Goal: Use online tool/utility: Utilize a website feature to perform a specific function

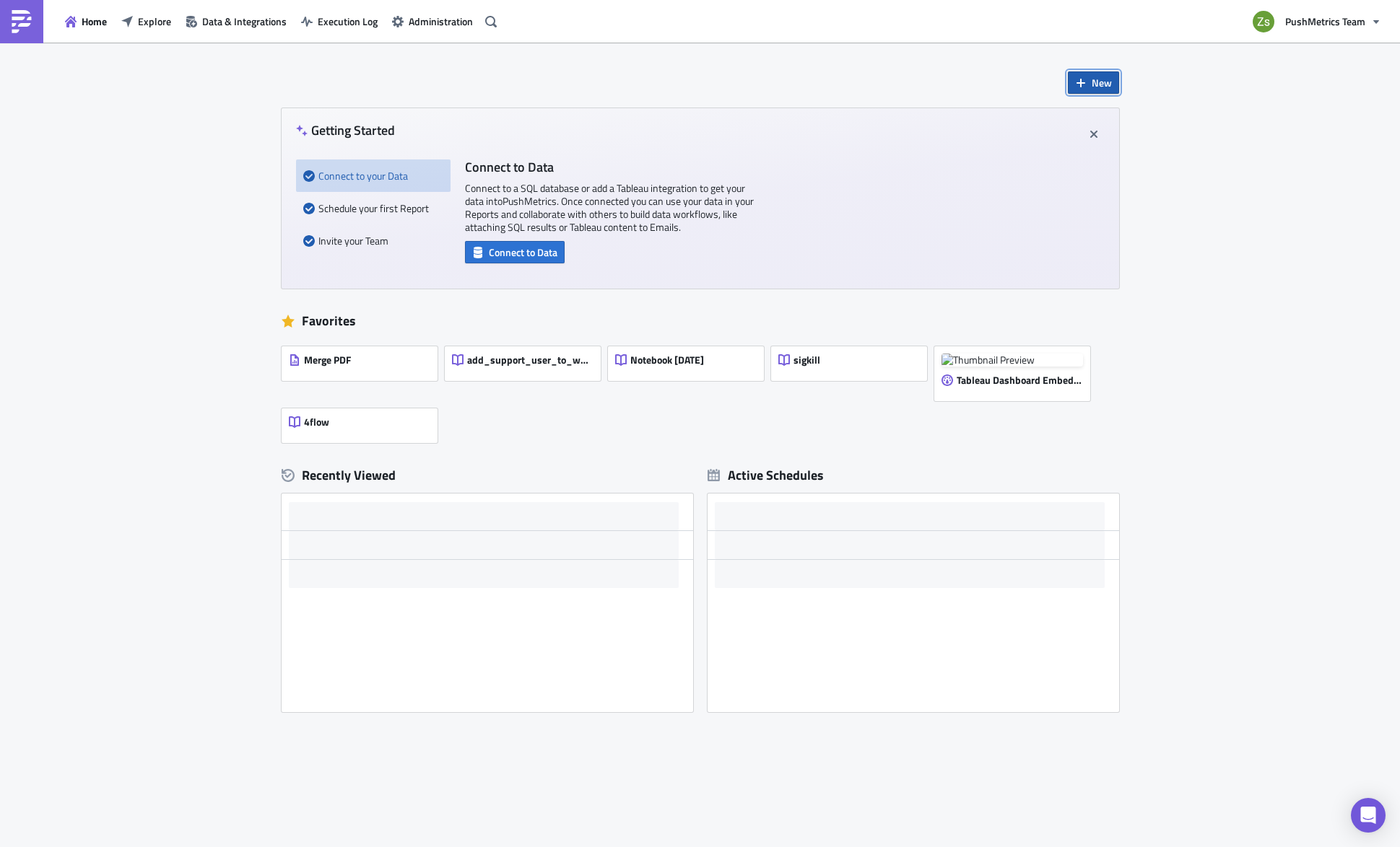
click at [1092, 82] on span "New" at bounding box center [1101, 82] width 20 height 15
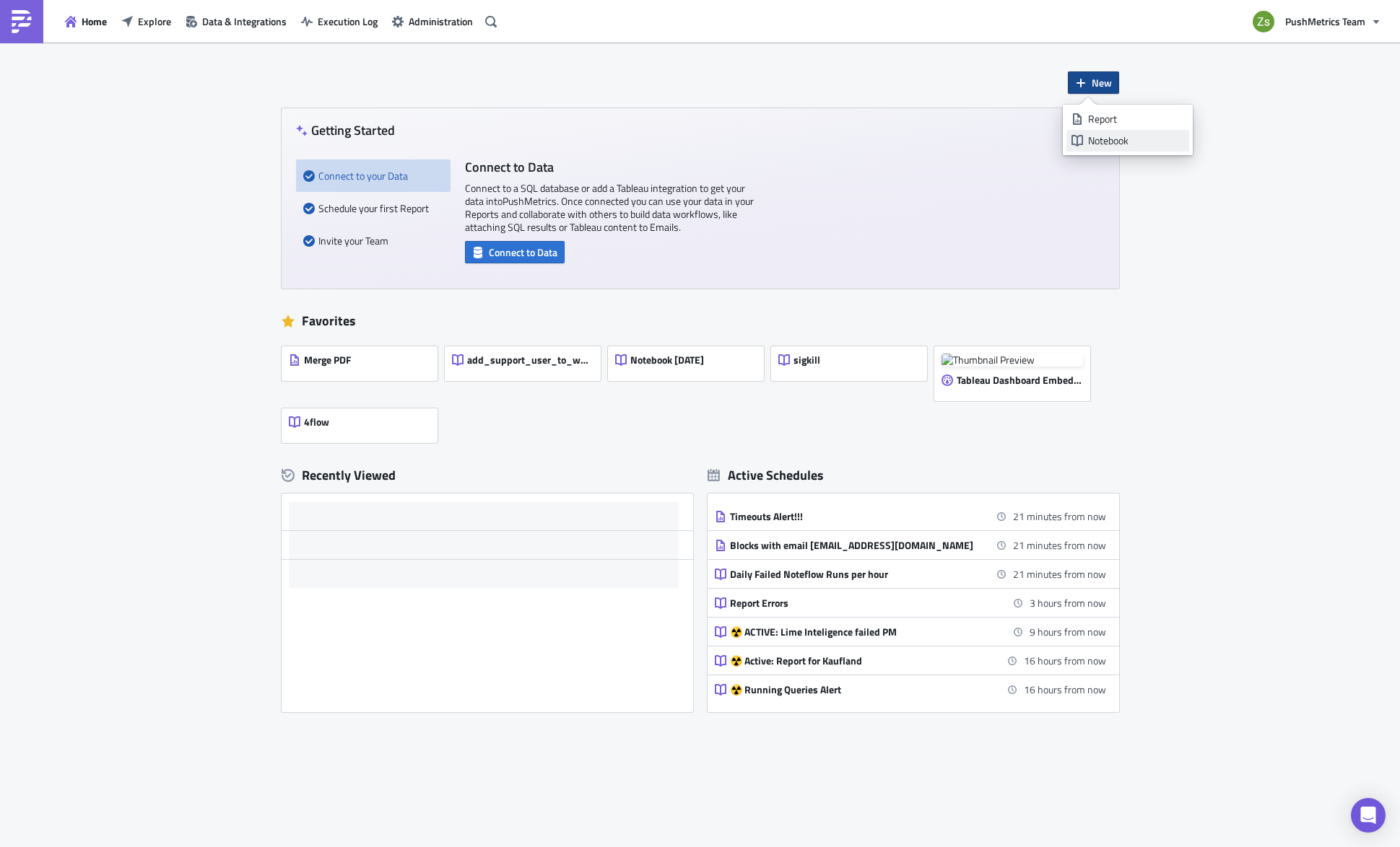
click at [1110, 131] on link "Notebook" at bounding box center [1127, 140] width 123 height 22
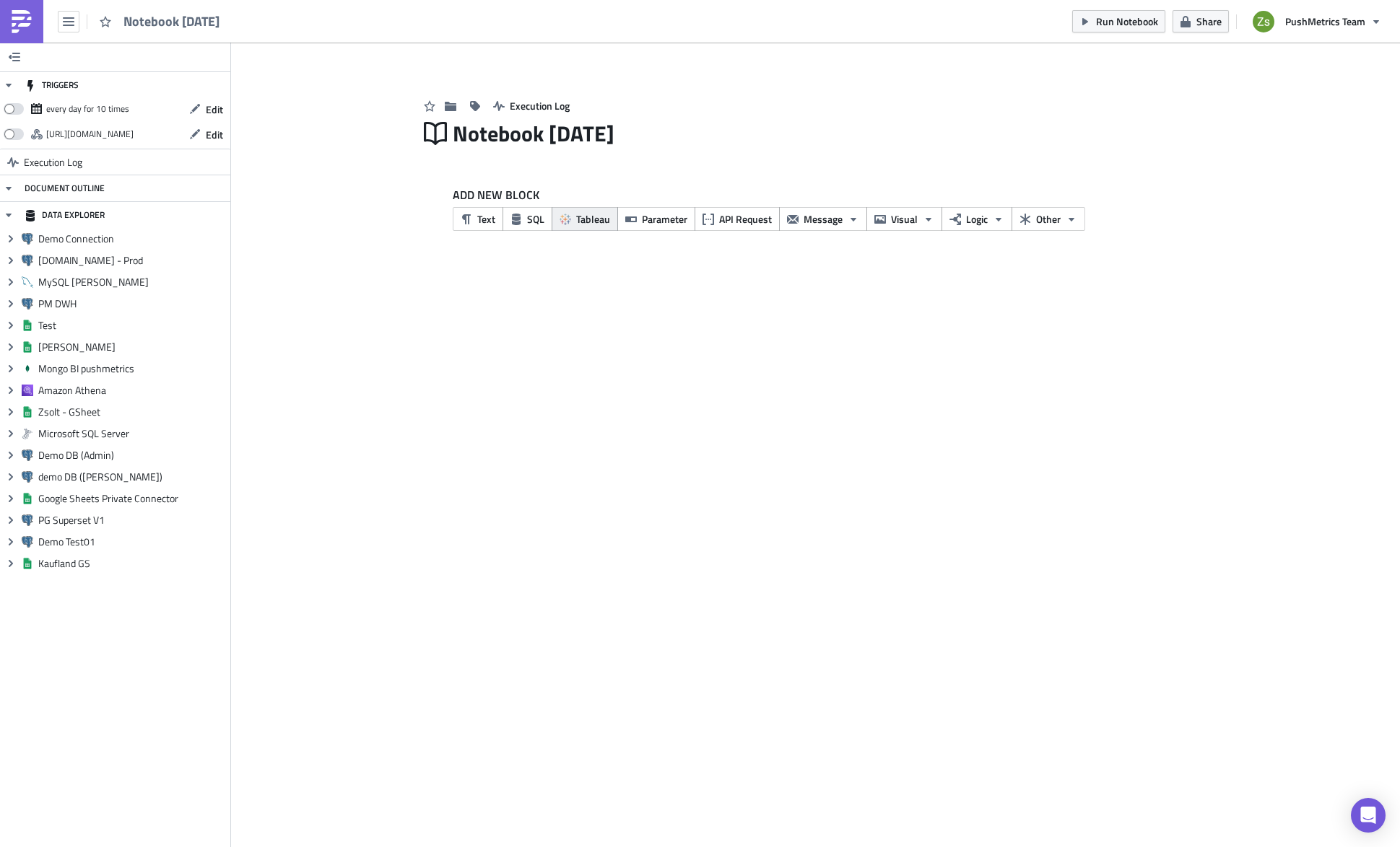
click at [580, 222] on span "Tableau" at bounding box center [593, 219] width 34 height 15
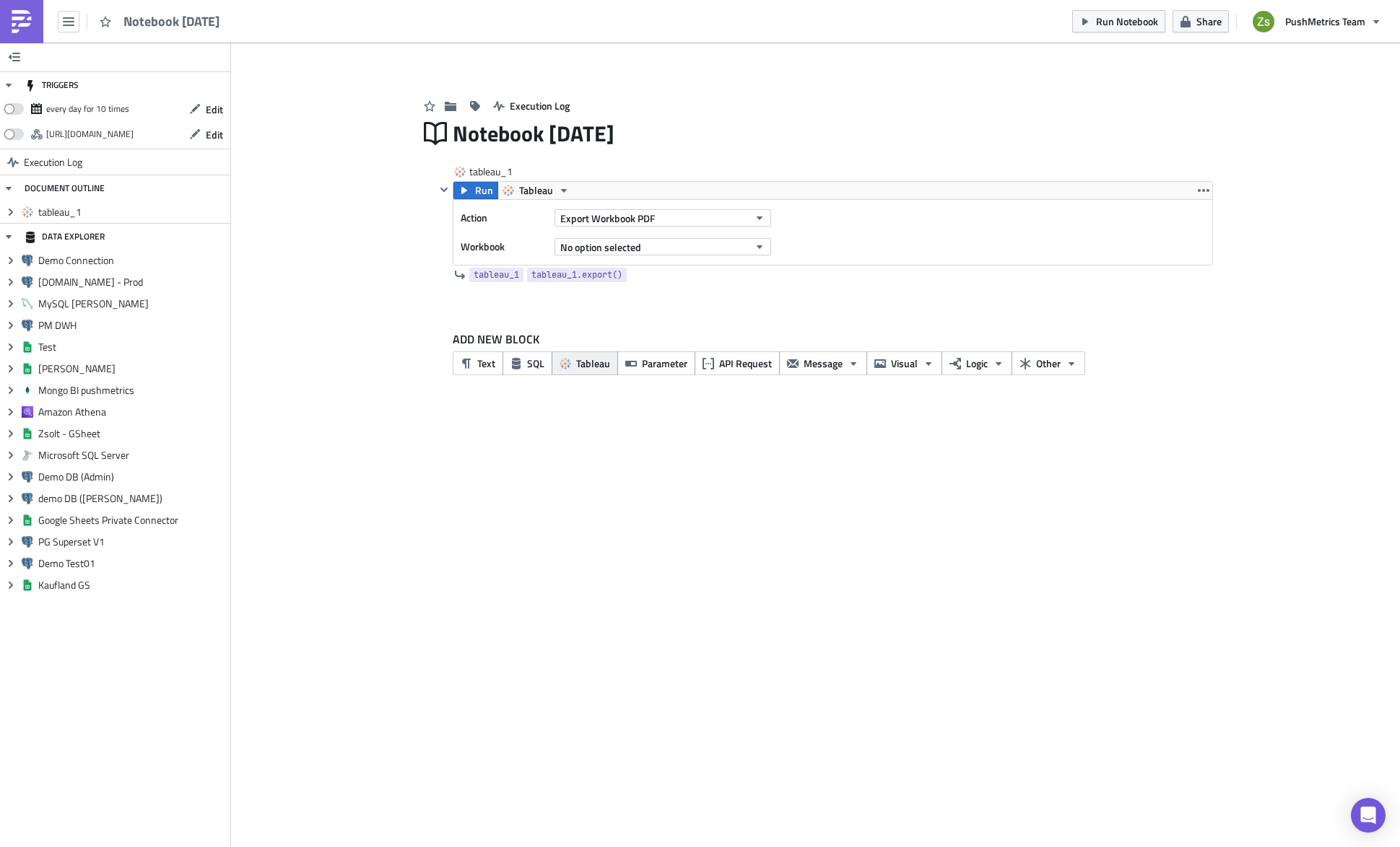
click at [588, 365] on span "Tableau" at bounding box center [593, 363] width 34 height 15
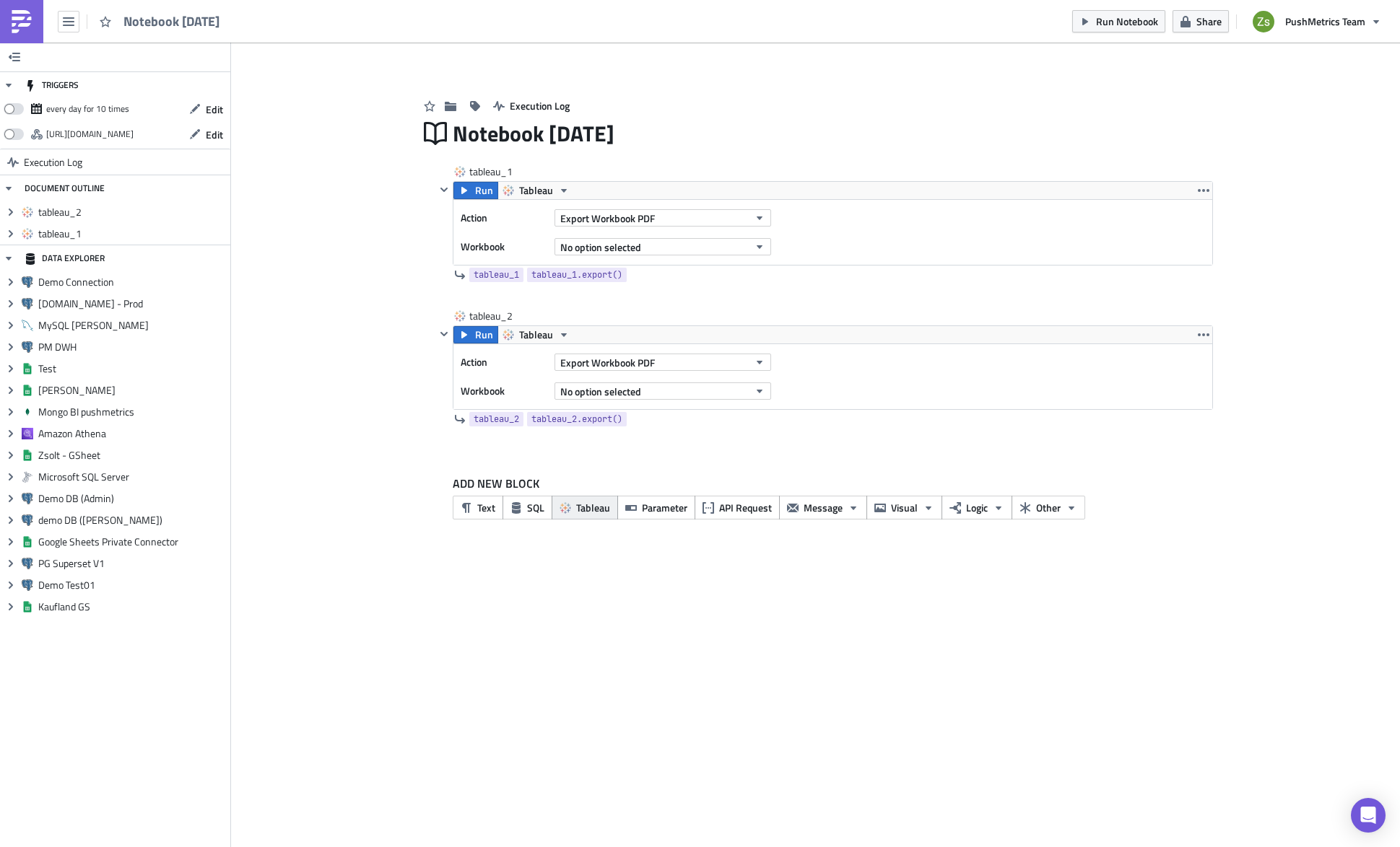
click at [593, 511] on span "Tableau" at bounding box center [593, 507] width 34 height 15
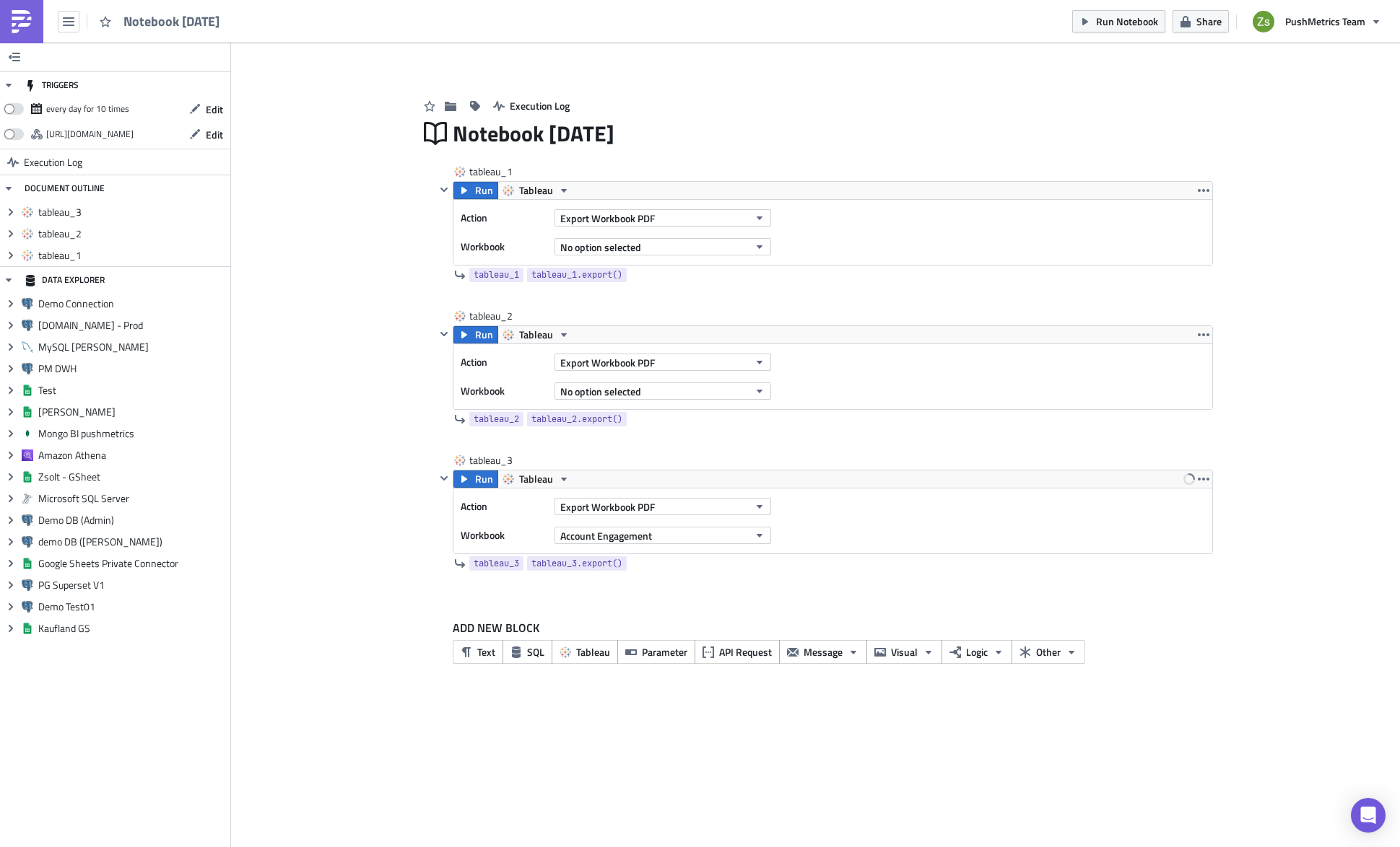
click at [602, 637] on div "ADD NEW BLOCK Text SQL Tableau Parameter API Request Message Visual Logic Other" at bounding box center [833, 641] width 760 height 44
click at [602, 642] on button "Tableau" at bounding box center [585, 653] width 66 height 24
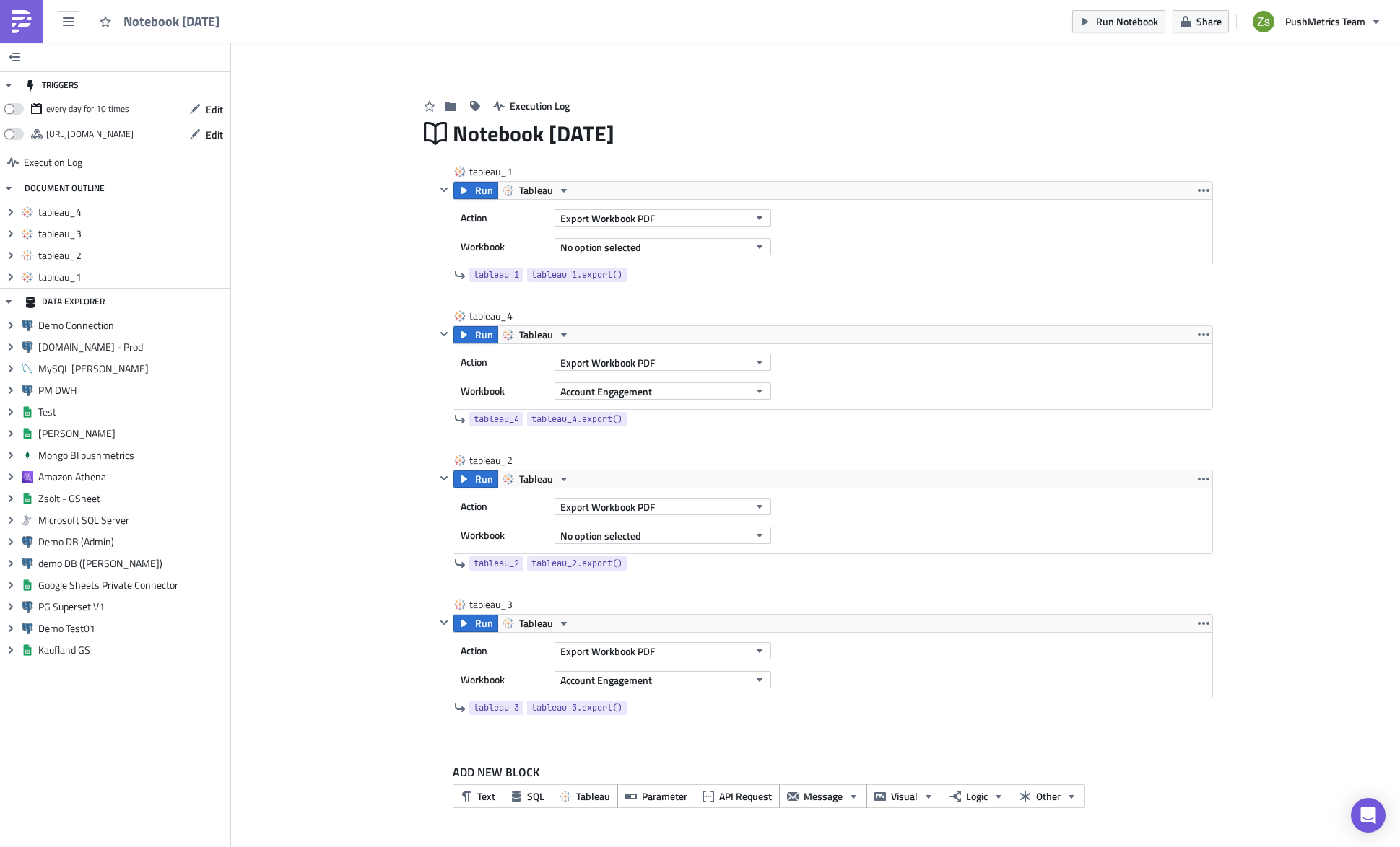
click at [20, 23] on img at bounding box center [22, 22] width 23 height 23
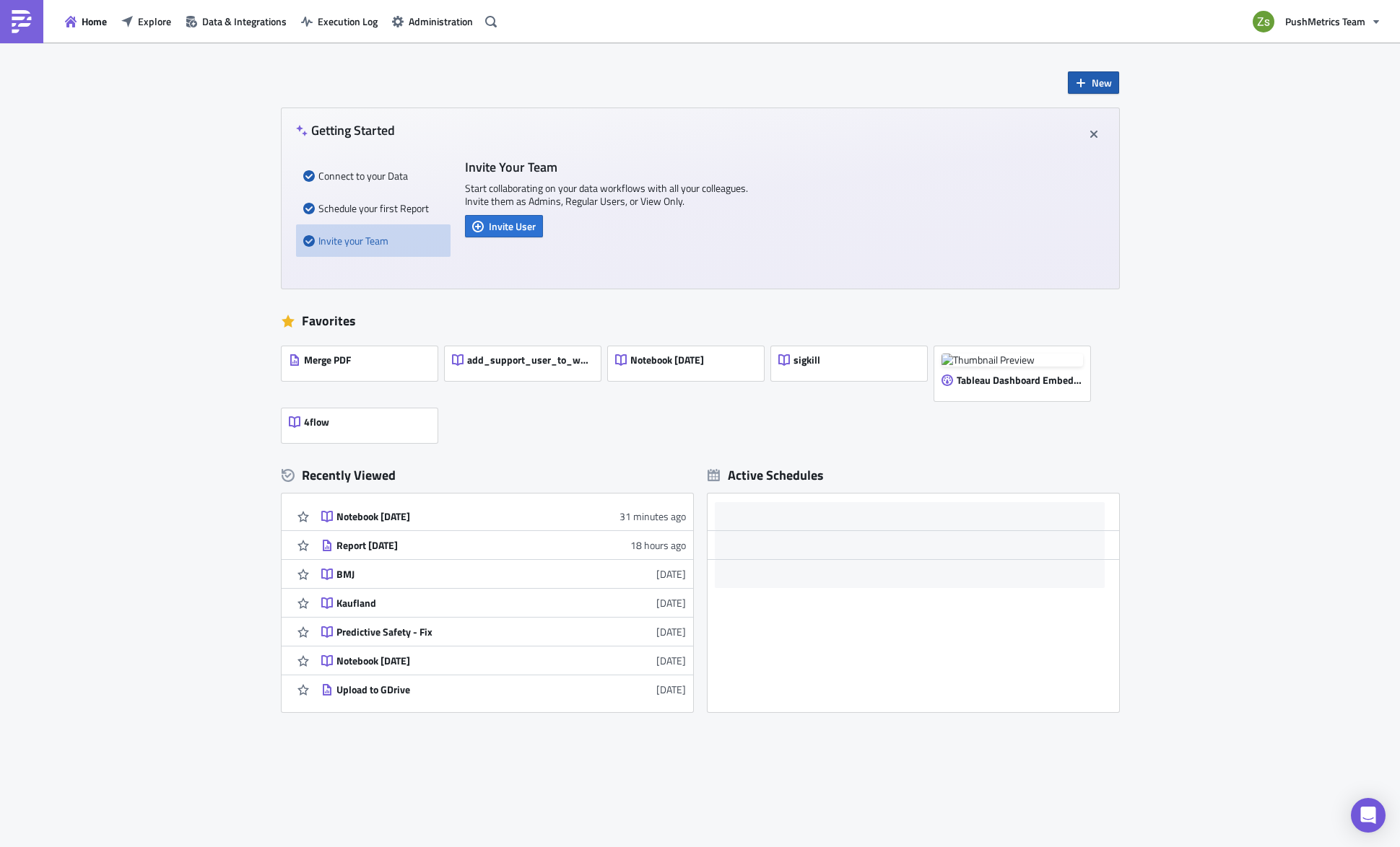
click at [1072, 72] on button "New" at bounding box center [1093, 83] width 52 height 23
click at [1119, 140] on div "Notebook" at bounding box center [1135, 141] width 96 height 15
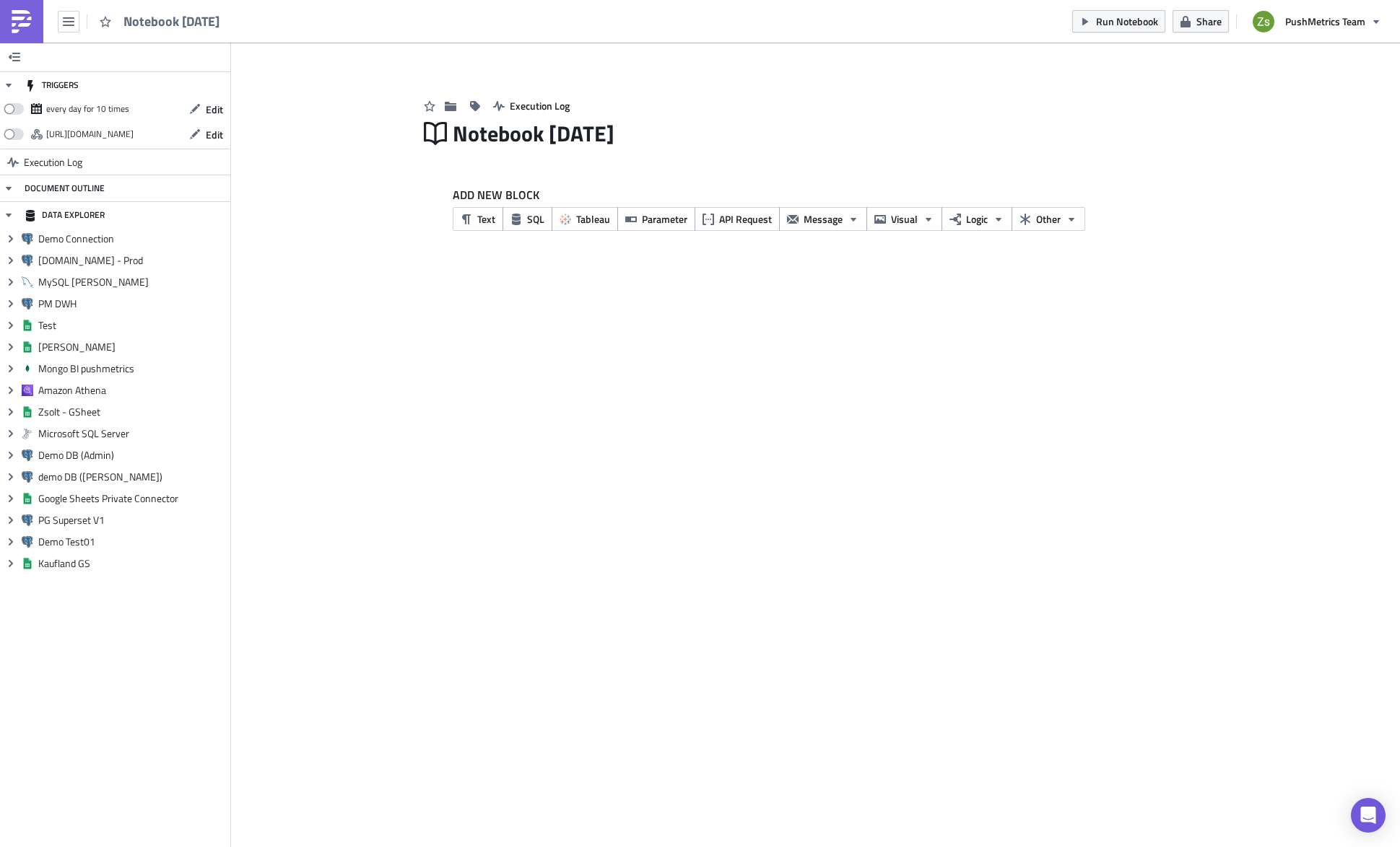
click at [21, 23] on img at bounding box center [22, 22] width 23 height 23
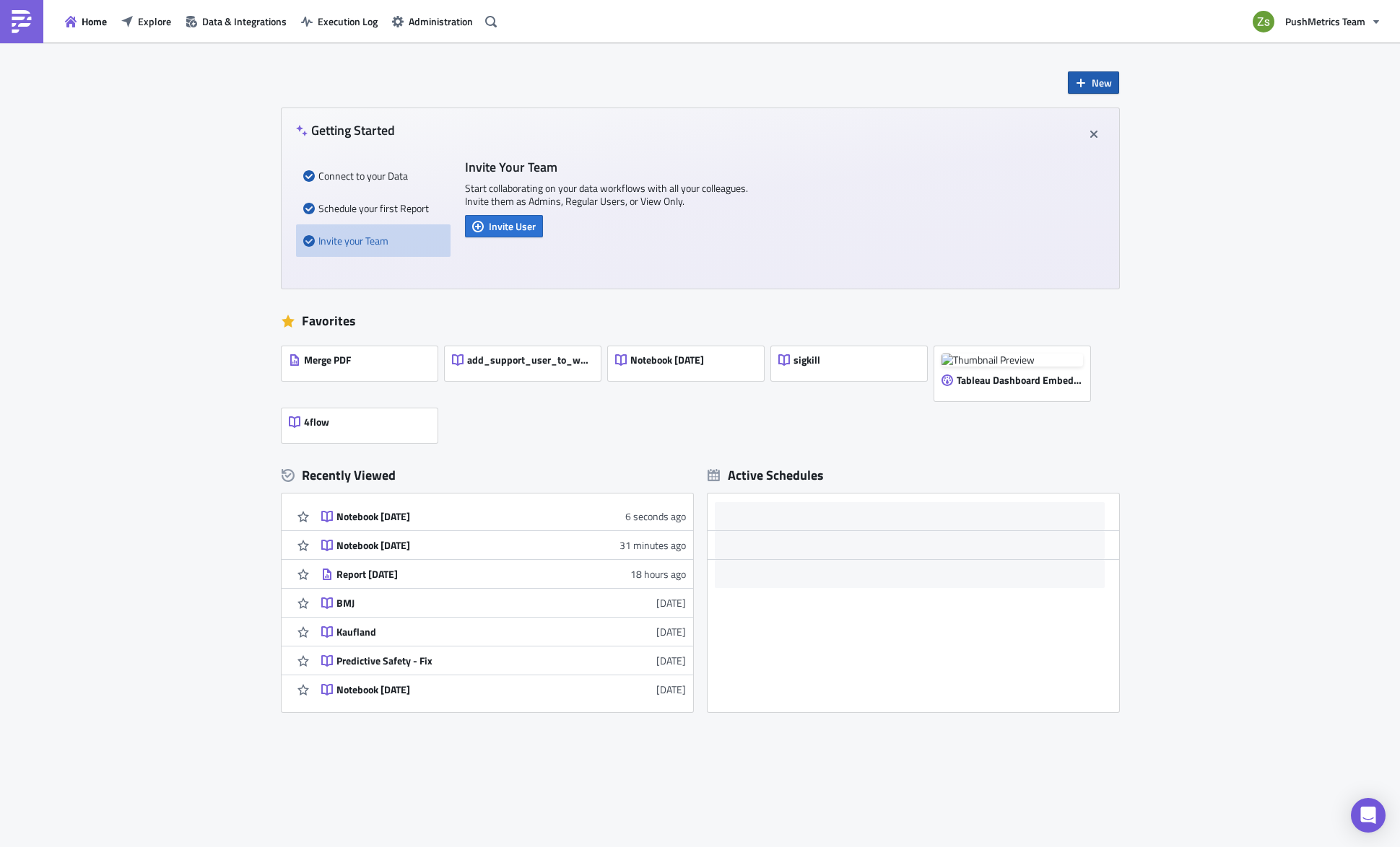
click at [1084, 81] on button "New" at bounding box center [1093, 83] width 52 height 23
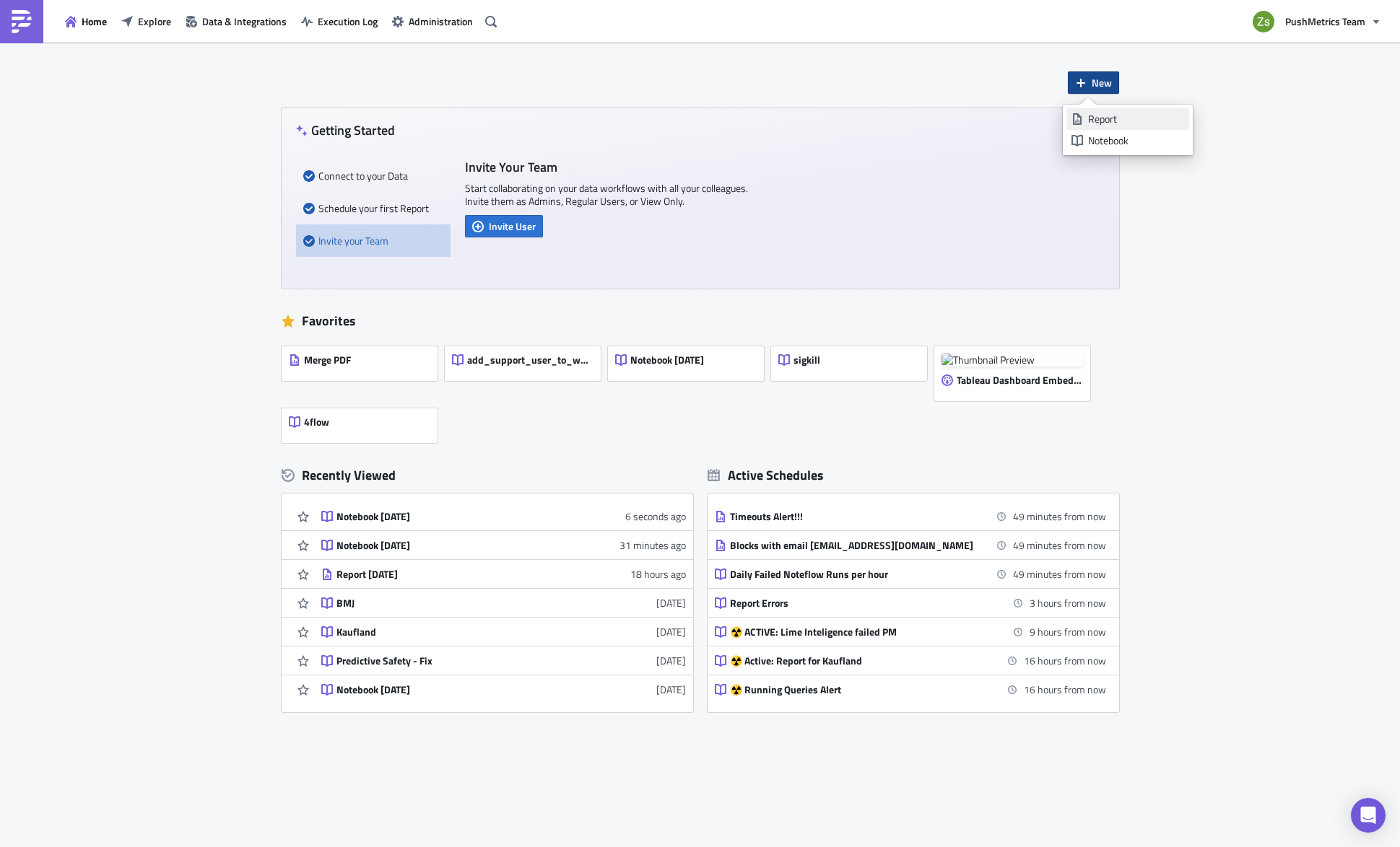
click at [1103, 111] on link "Report" at bounding box center [1127, 119] width 123 height 22
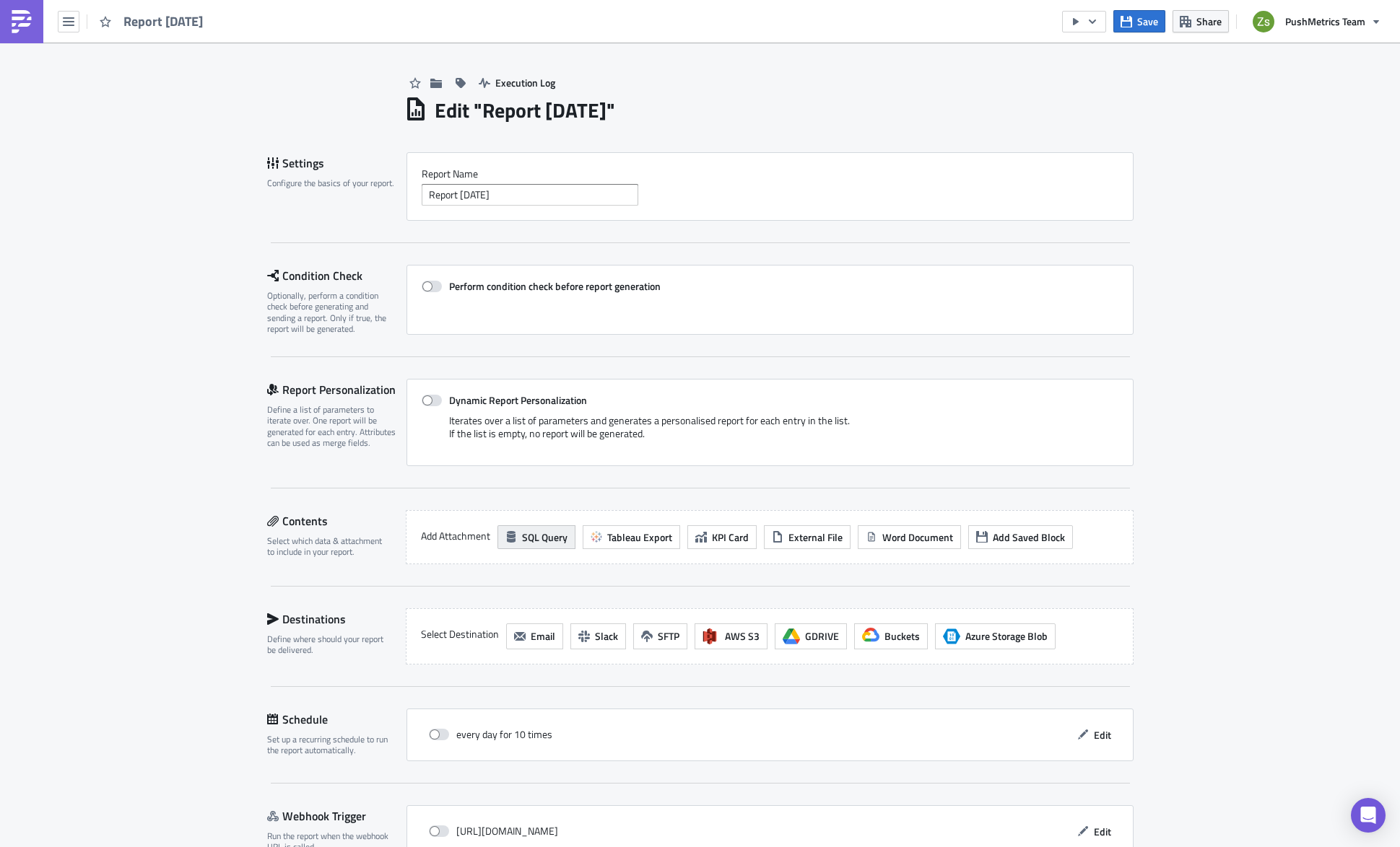
click at [545, 537] on span "SQL Query" at bounding box center [545, 537] width 45 height 15
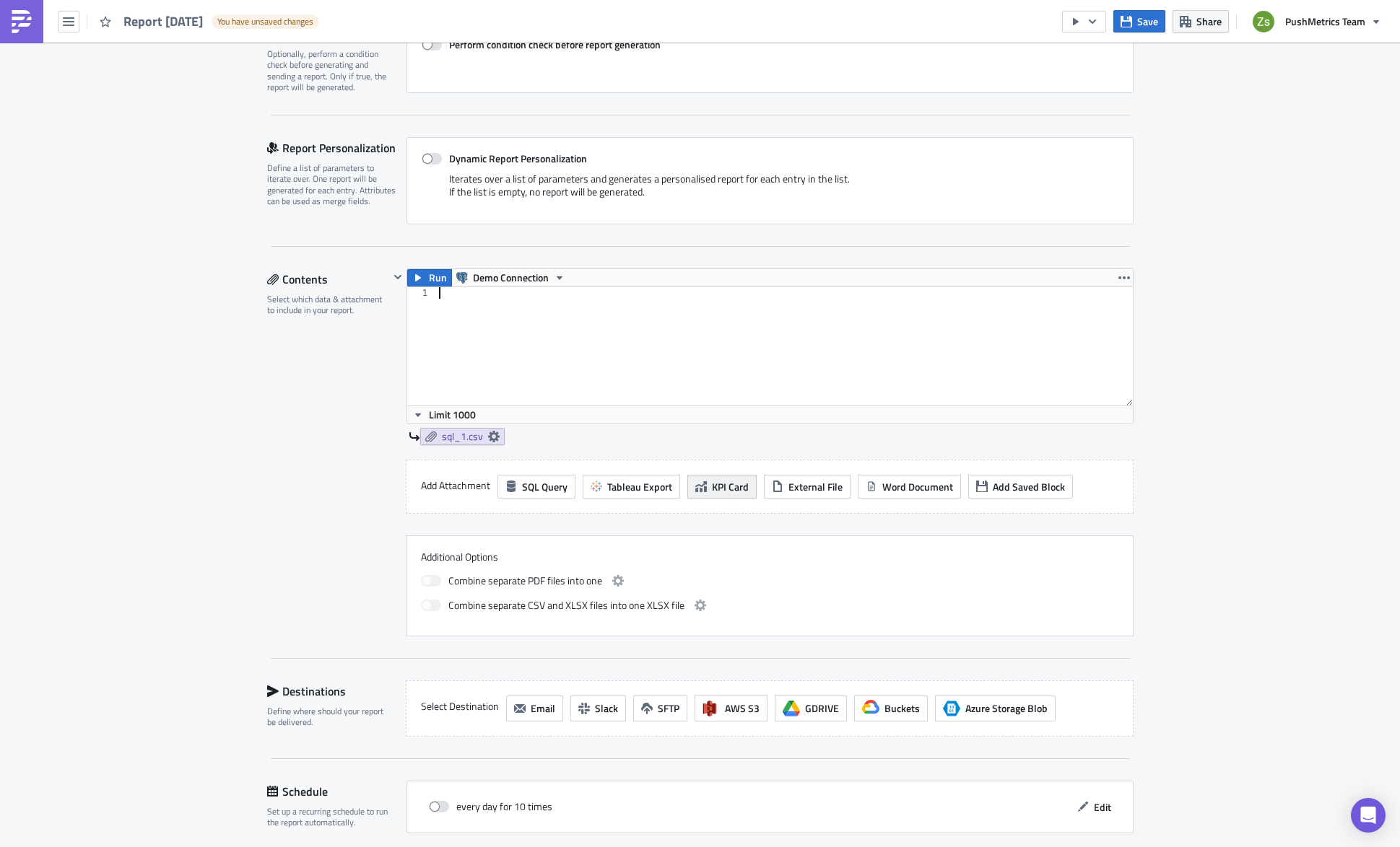
scroll to position [361, 0]
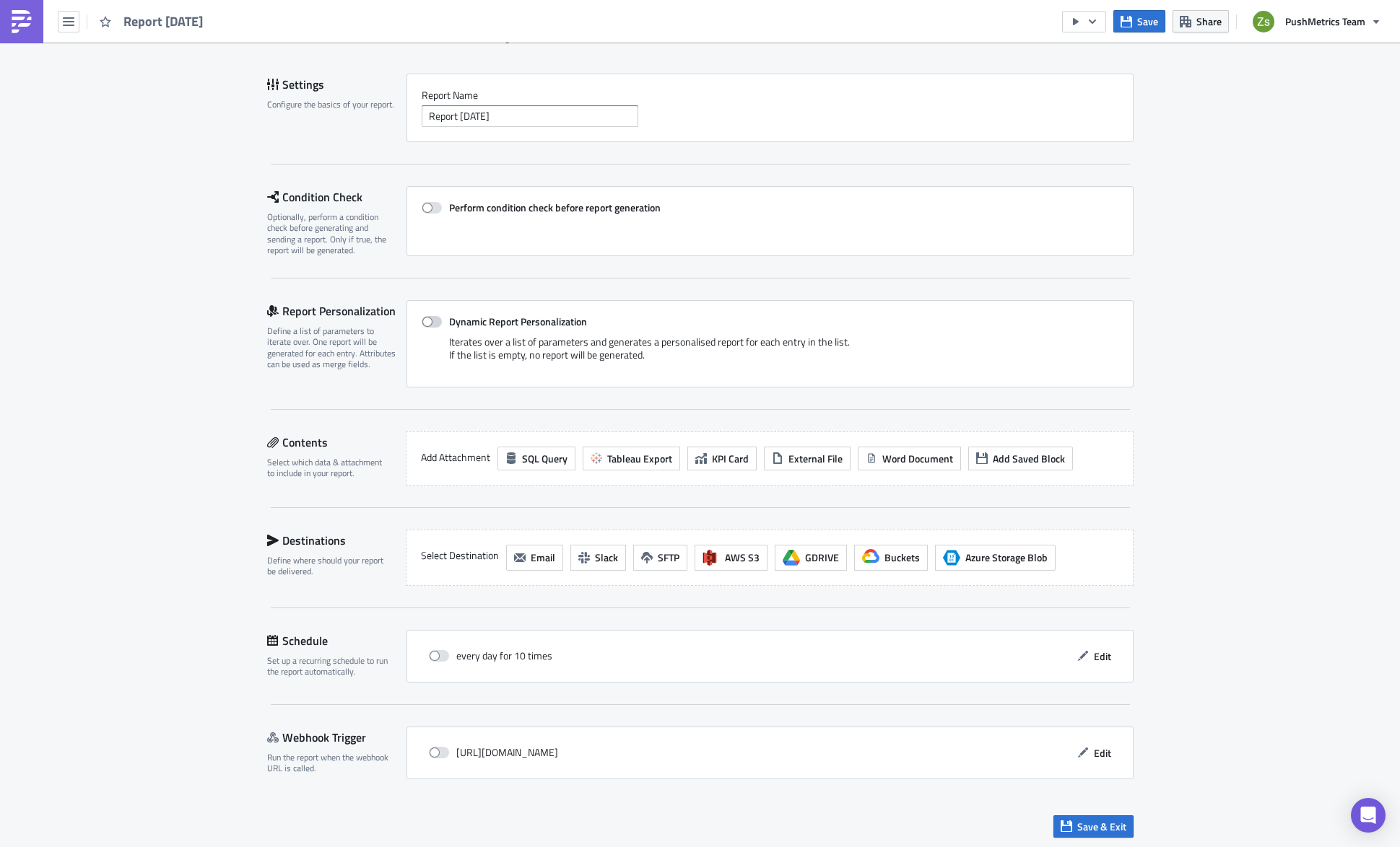
scroll to position [81, 0]
click at [529, 451] on span "SQL Query" at bounding box center [545, 456] width 45 height 15
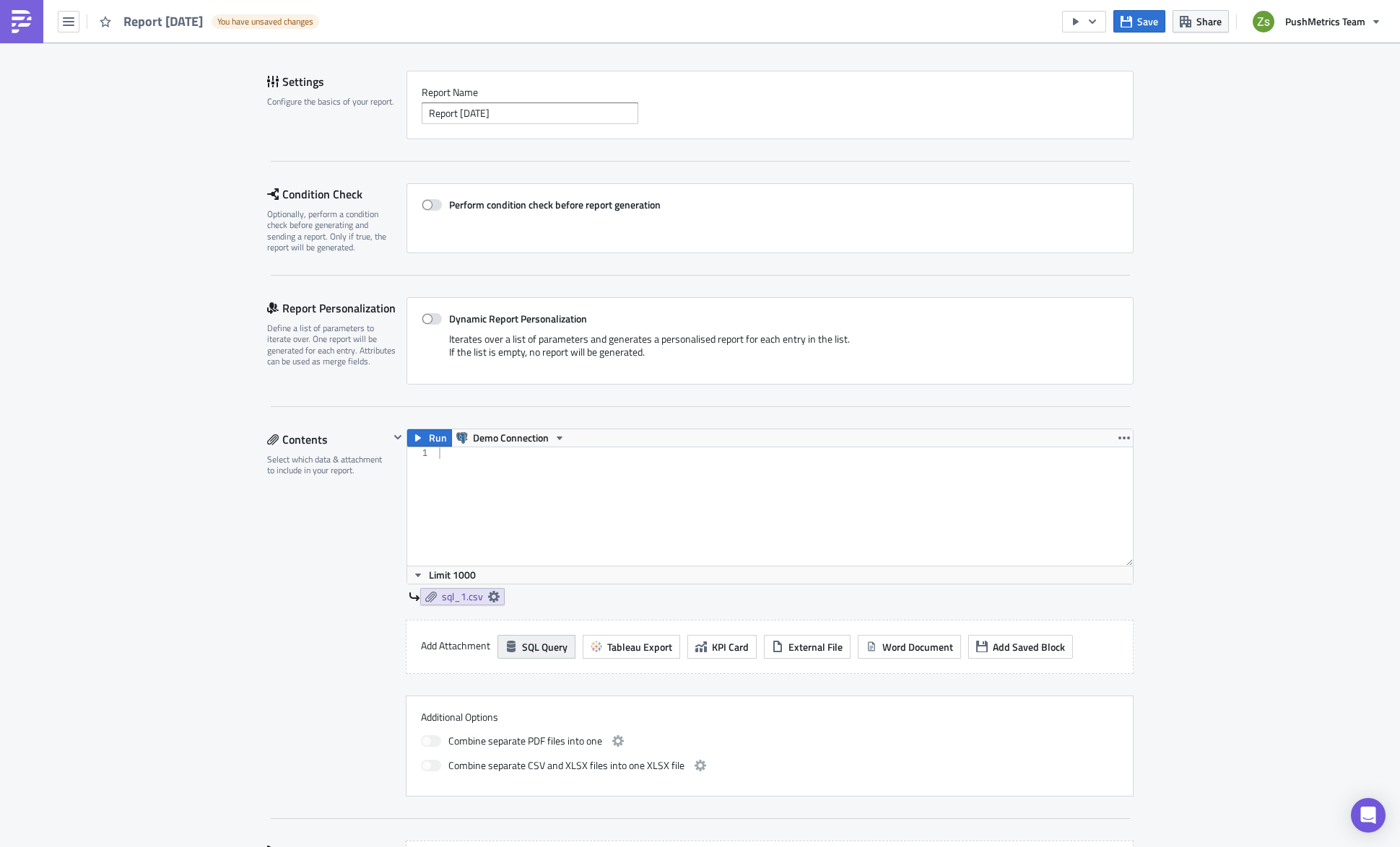
click at [538, 650] on span "SQL Query" at bounding box center [545, 647] width 45 height 15
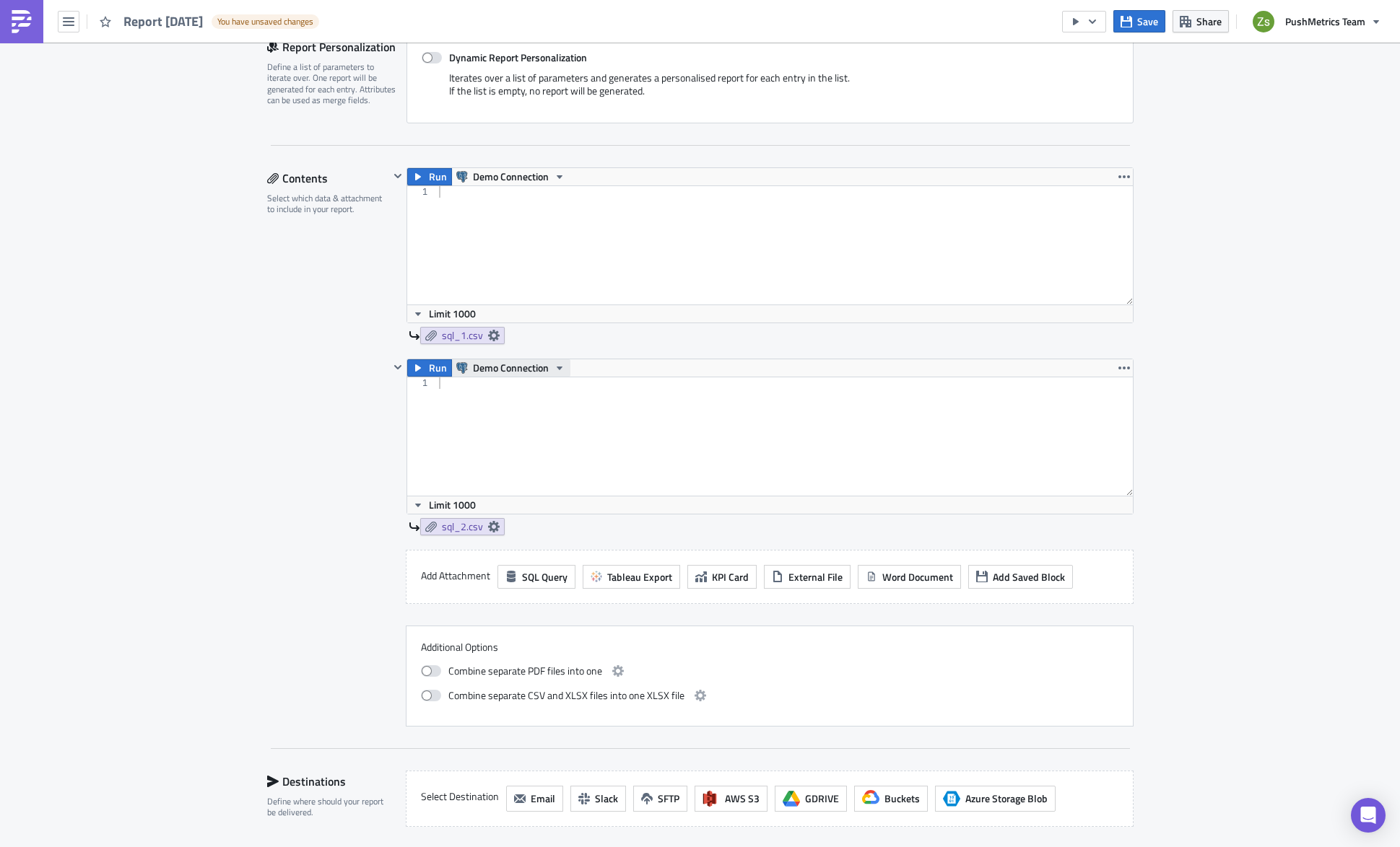
scroll to position [370, 0]
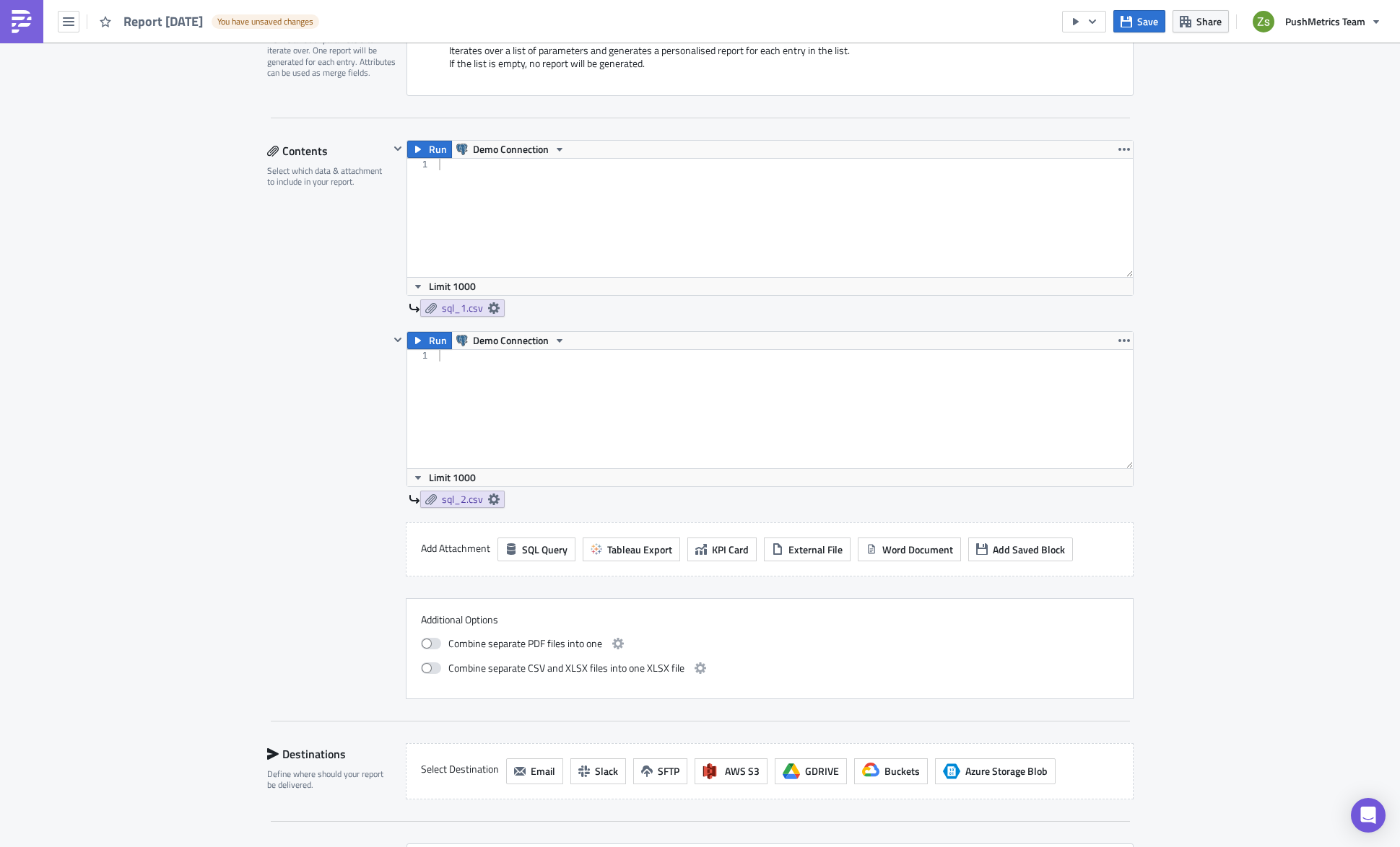
click at [379, 148] on div "Contents" at bounding box center [328, 151] width 122 height 22
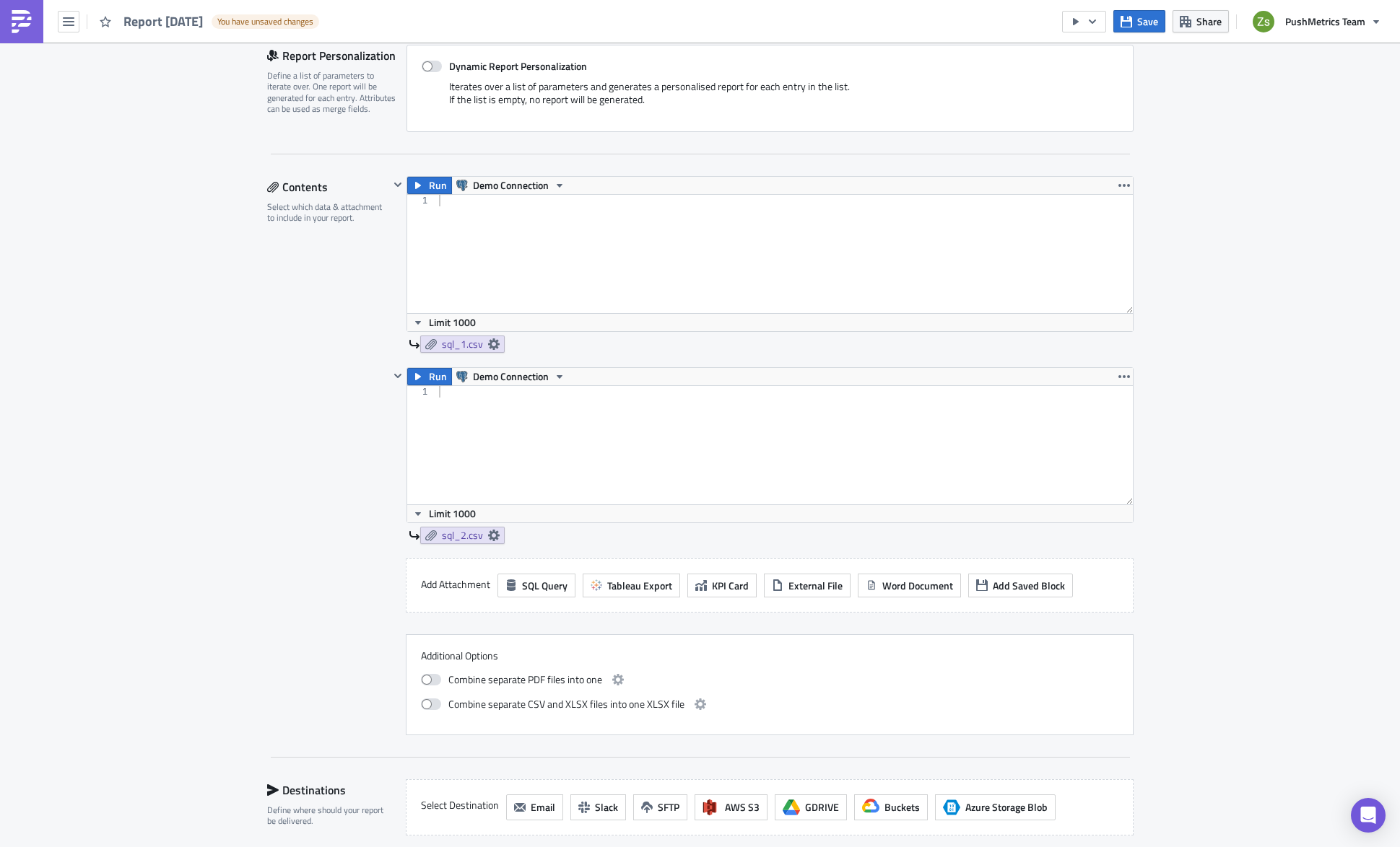
scroll to position [226, 0]
